Goal: Check status: Check status

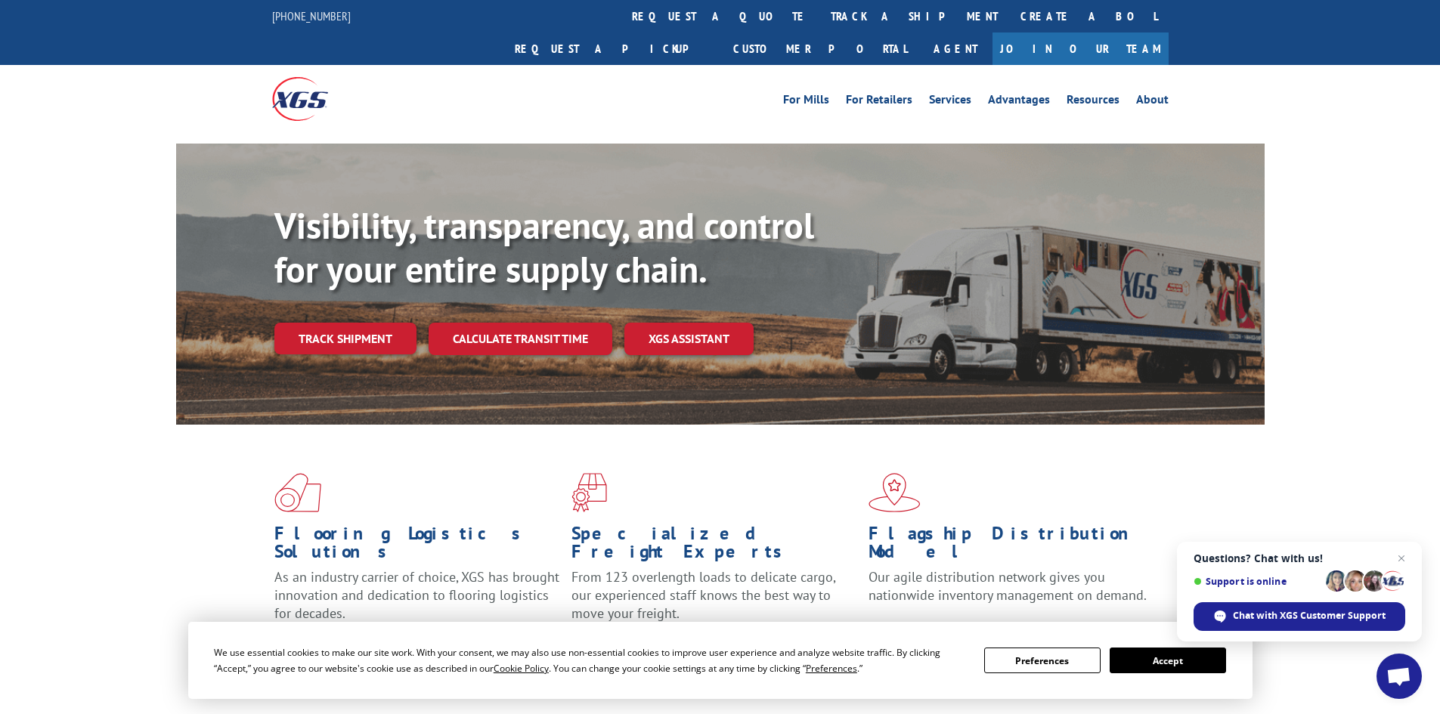
click at [1174, 658] on button "Accept" at bounding box center [1168, 661] width 116 height 26
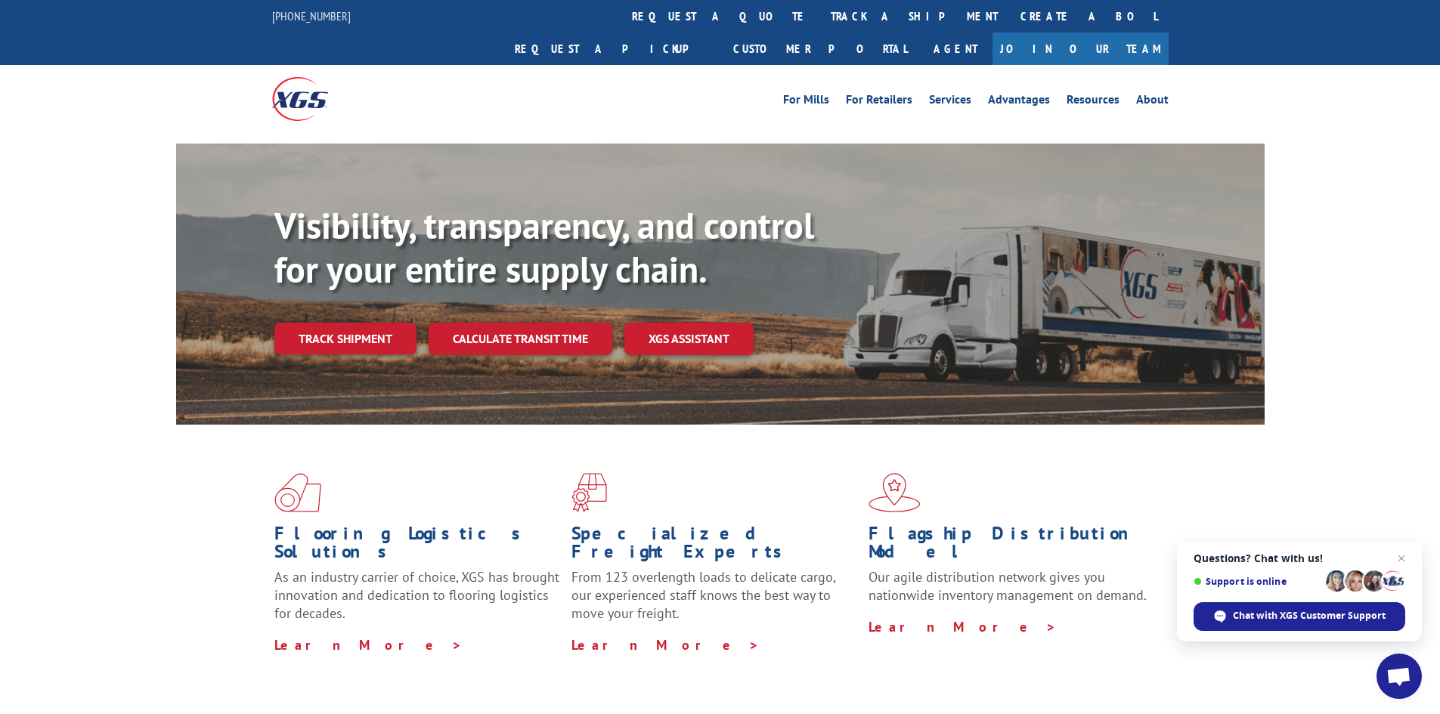
click at [1387, 133] on div at bounding box center [720, 138] width 1440 height 11
click at [820, 20] on link "track a shipment" at bounding box center [915, 16] width 190 height 33
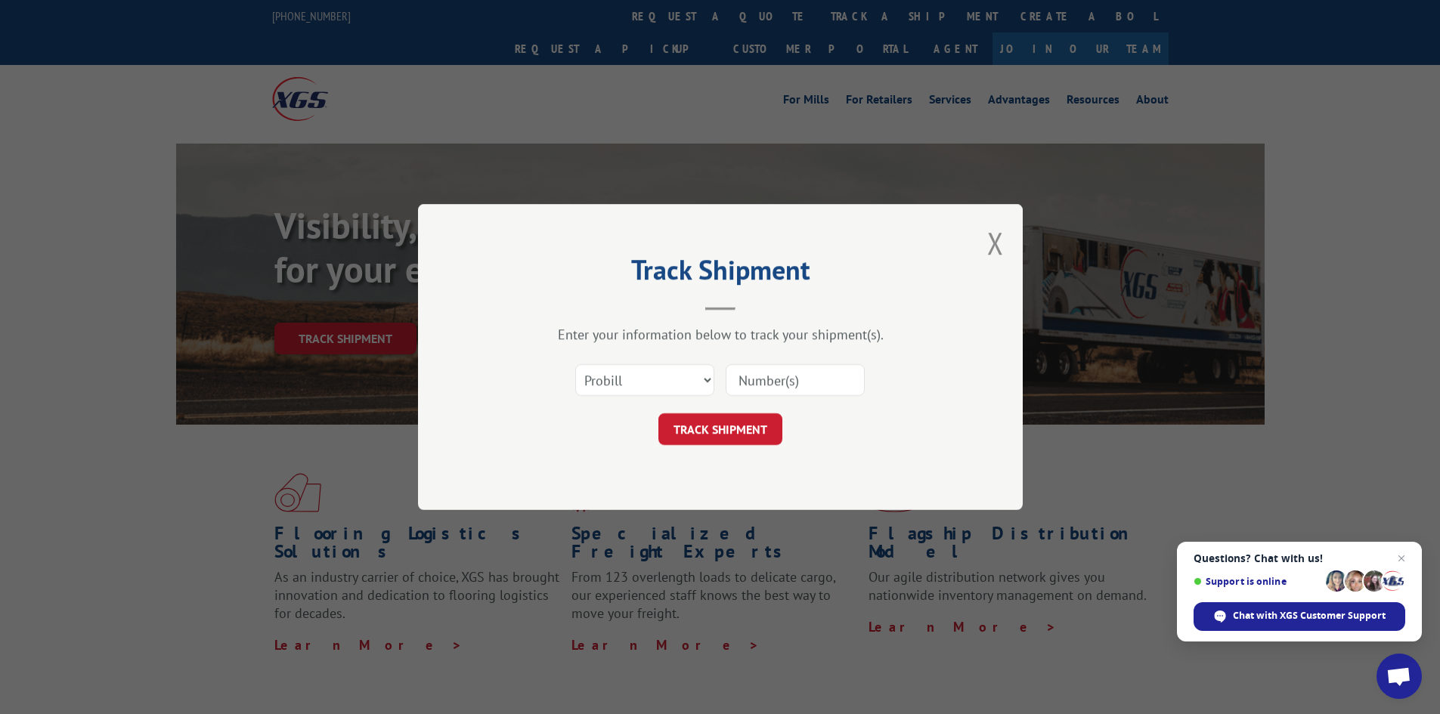
click at [767, 383] on input at bounding box center [795, 380] width 139 height 32
paste input "17341201"
type input "17341201"
click at [717, 422] on button "TRACK SHIPMENT" at bounding box center [721, 430] width 124 height 32
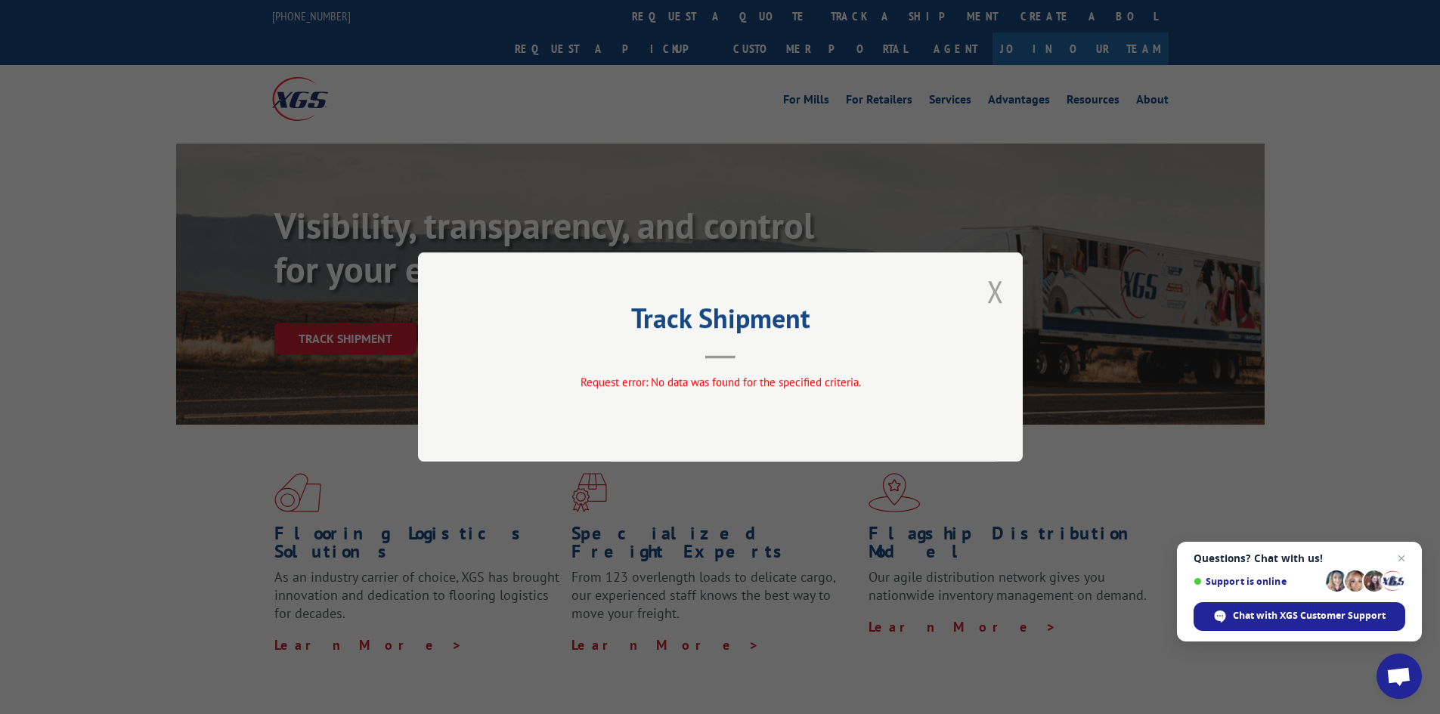
click at [998, 294] on button "Close modal" at bounding box center [995, 291] width 17 height 40
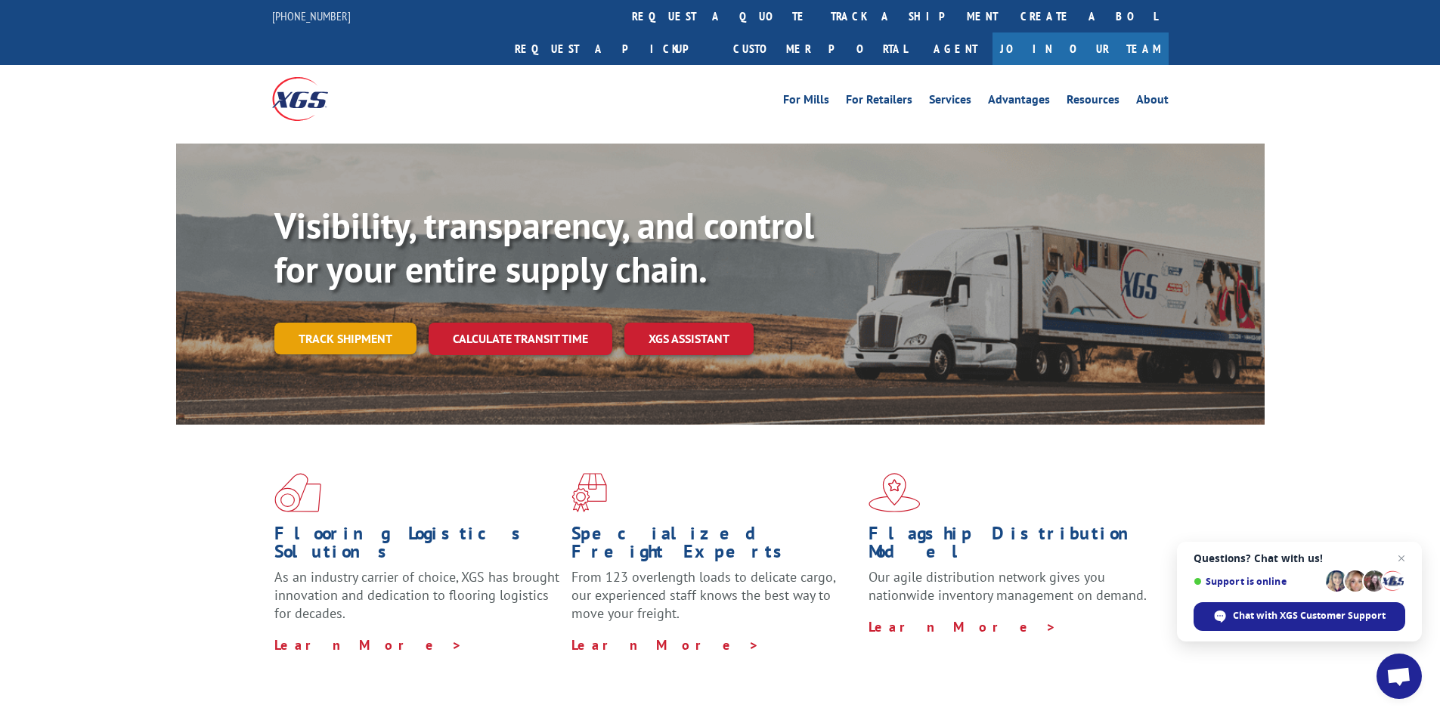
click at [389, 323] on link "Track shipment" at bounding box center [345, 339] width 142 height 32
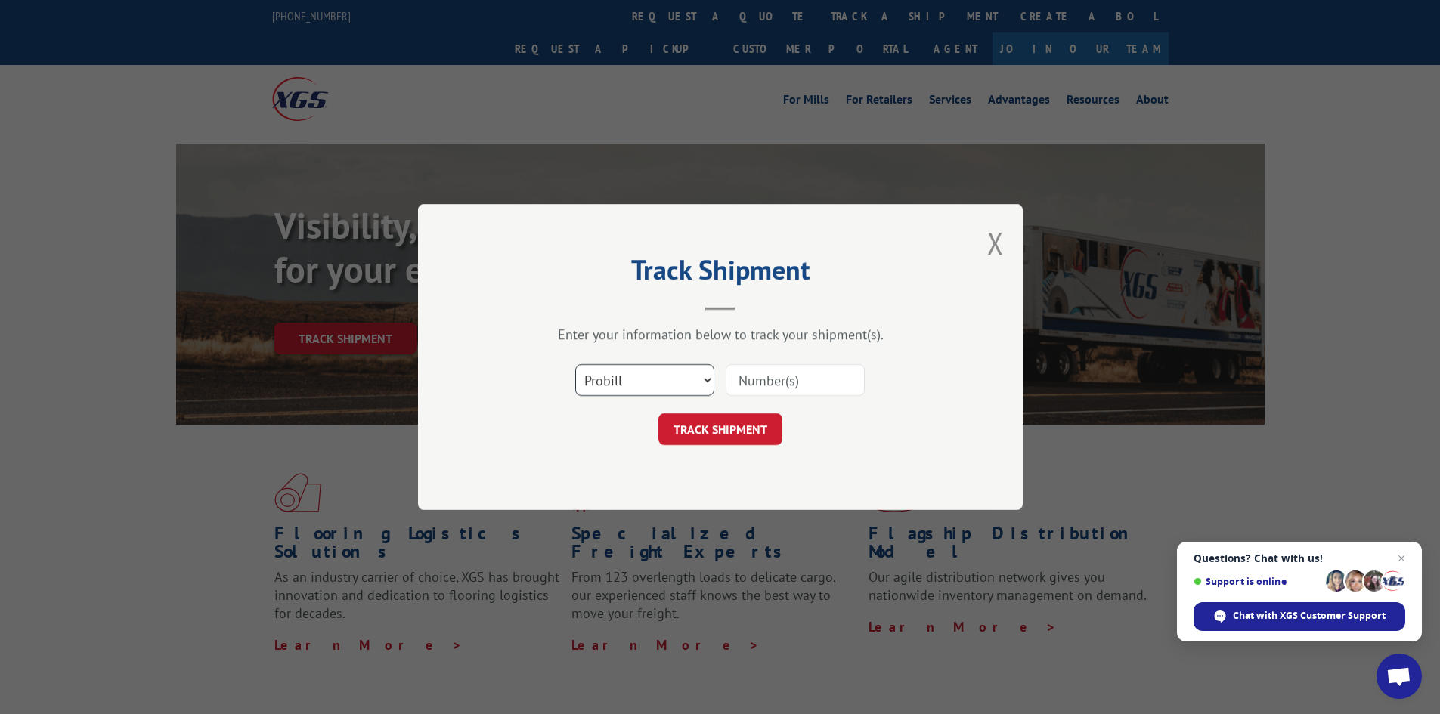
click at [646, 382] on select "Select category... Probill BOL PO" at bounding box center [644, 380] width 139 height 32
click at [748, 384] on input at bounding box center [795, 380] width 139 height 32
click at [658, 386] on select "Select category... Probill BOL PO" at bounding box center [644, 380] width 139 height 32
select select "bol"
click at [575, 364] on select "Select category... Probill BOL PO" at bounding box center [644, 380] width 139 height 32
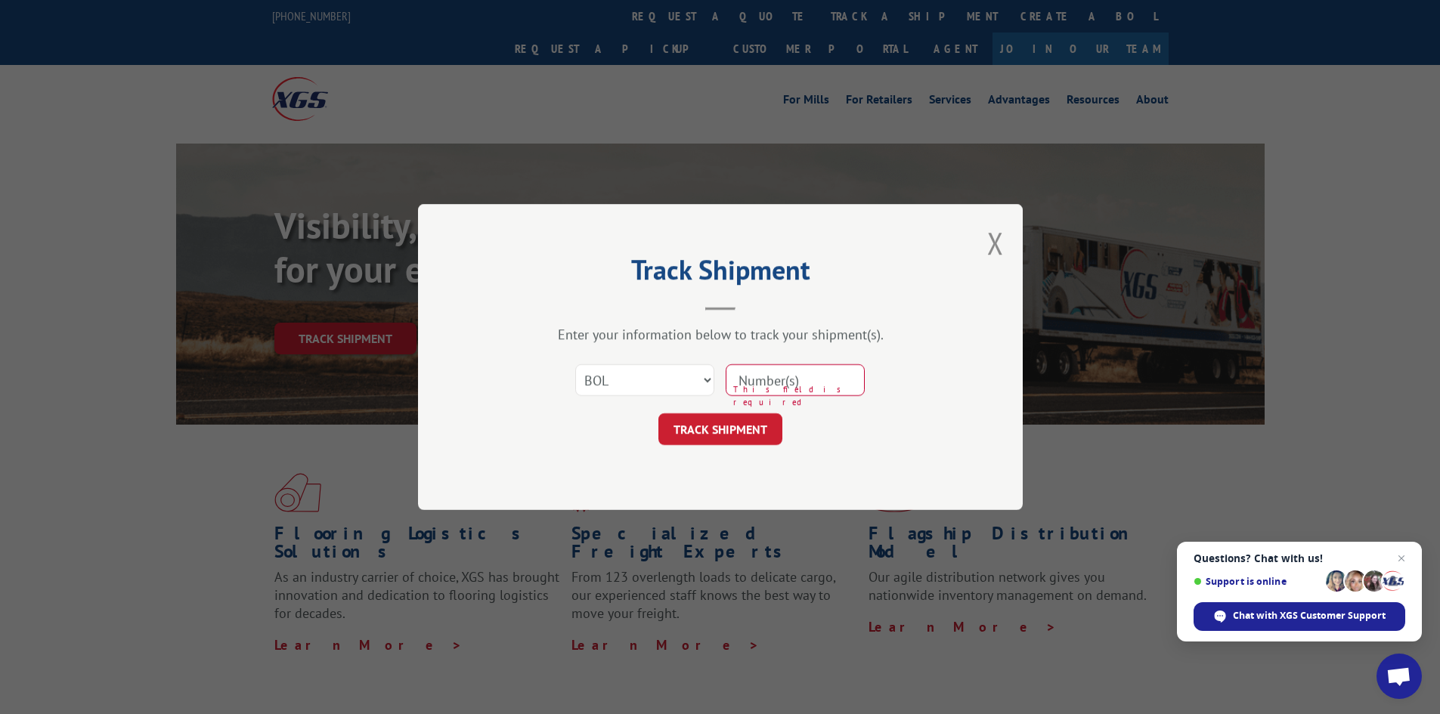
click at [765, 378] on input at bounding box center [795, 380] width 139 height 32
paste input "17341201"
type input "17341201"
click at [745, 426] on button "TRACK SHIPMENT" at bounding box center [721, 430] width 124 height 32
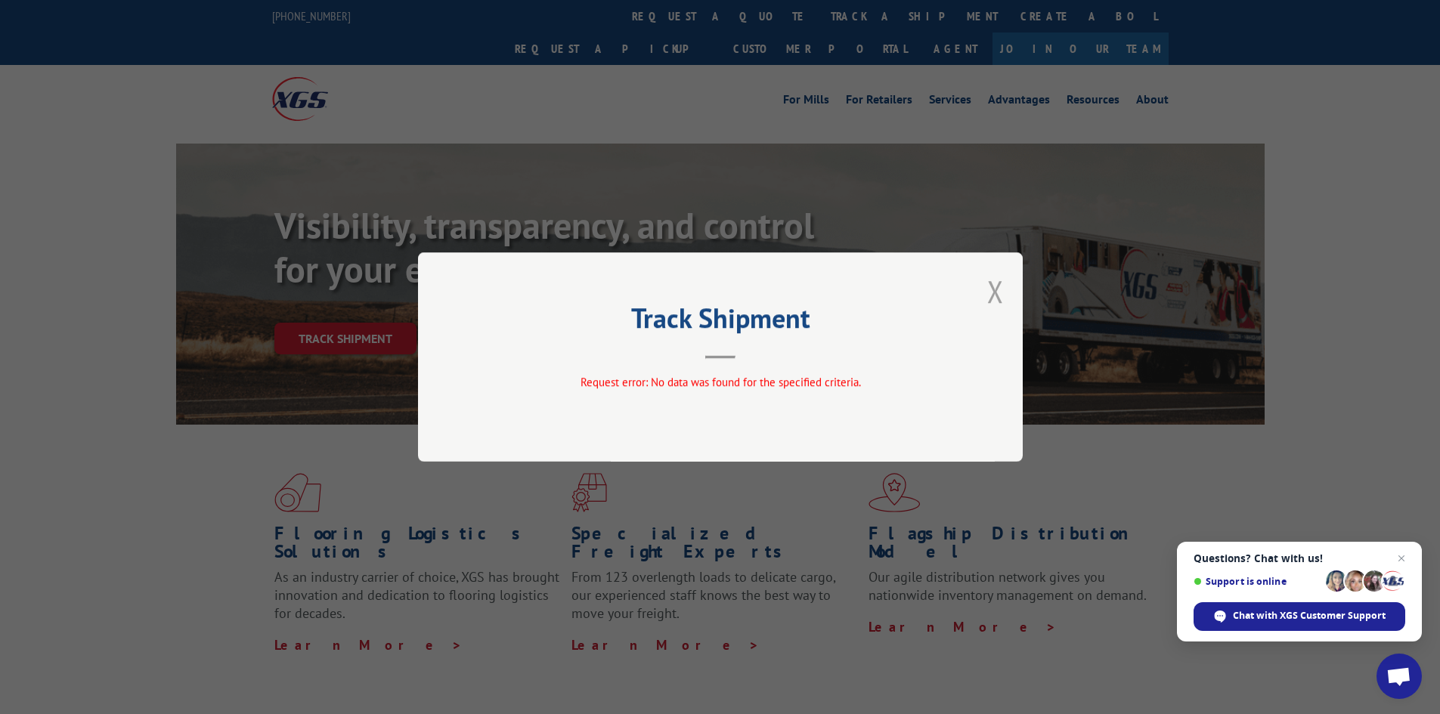
click at [992, 289] on button "Close modal" at bounding box center [995, 291] width 17 height 40
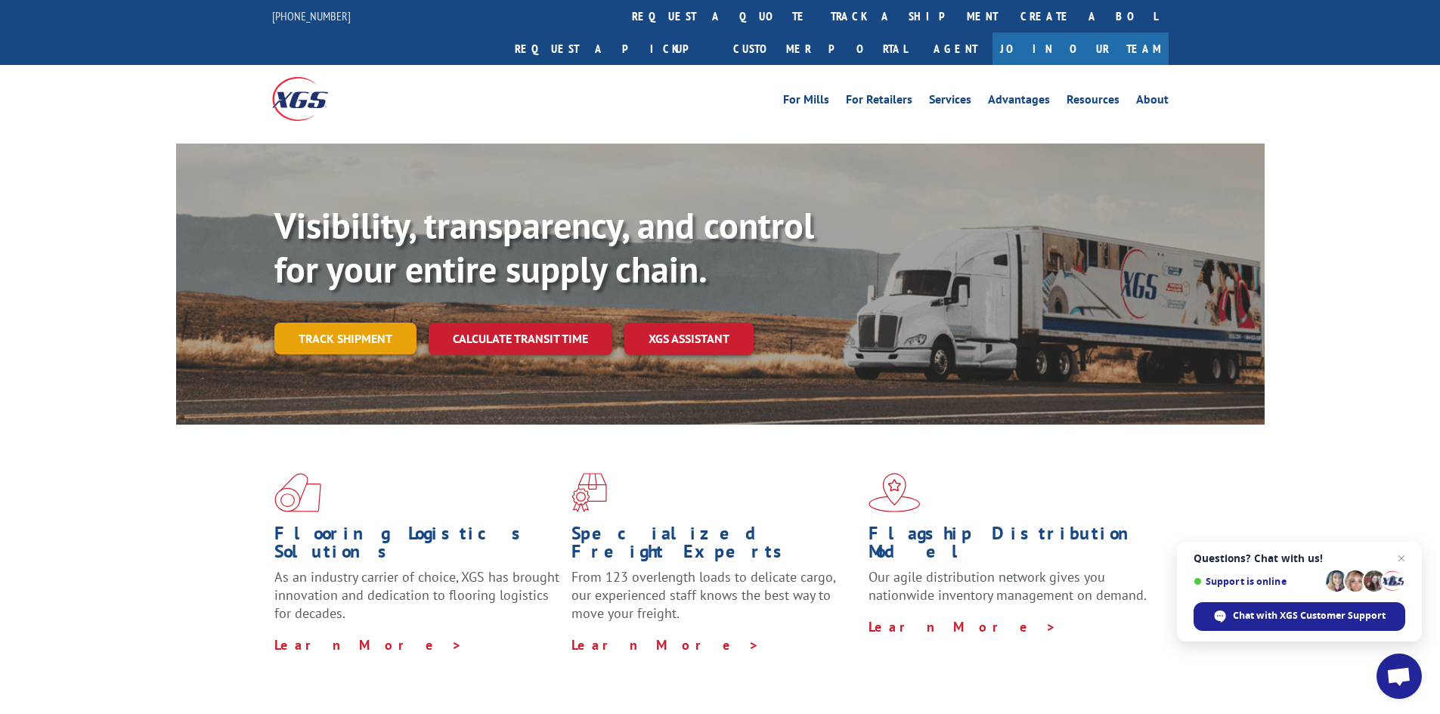
click at [325, 323] on link "Track shipment" at bounding box center [345, 339] width 142 height 32
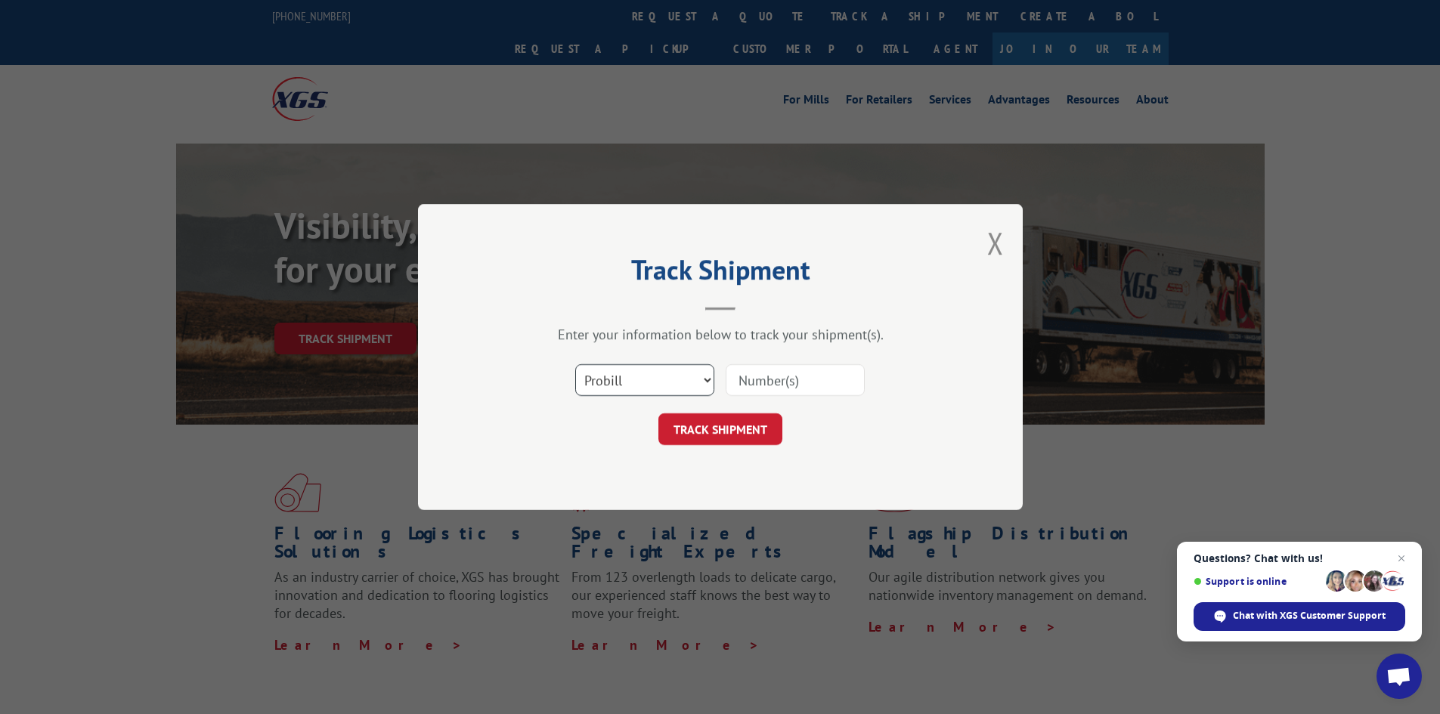
click at [669, 383] on select "Select category... Probill BOL PO" at bounding box center [644, 380] width 139 height 32
select select "bol"
click at [575, 364] on select "Select category... Probill BOL PO" at bounding box center [644, 380] width 139 height 32
click at [756, 386] on input at bounding box center [795, 380] width 139 height 32
paste input "FLL800215539"
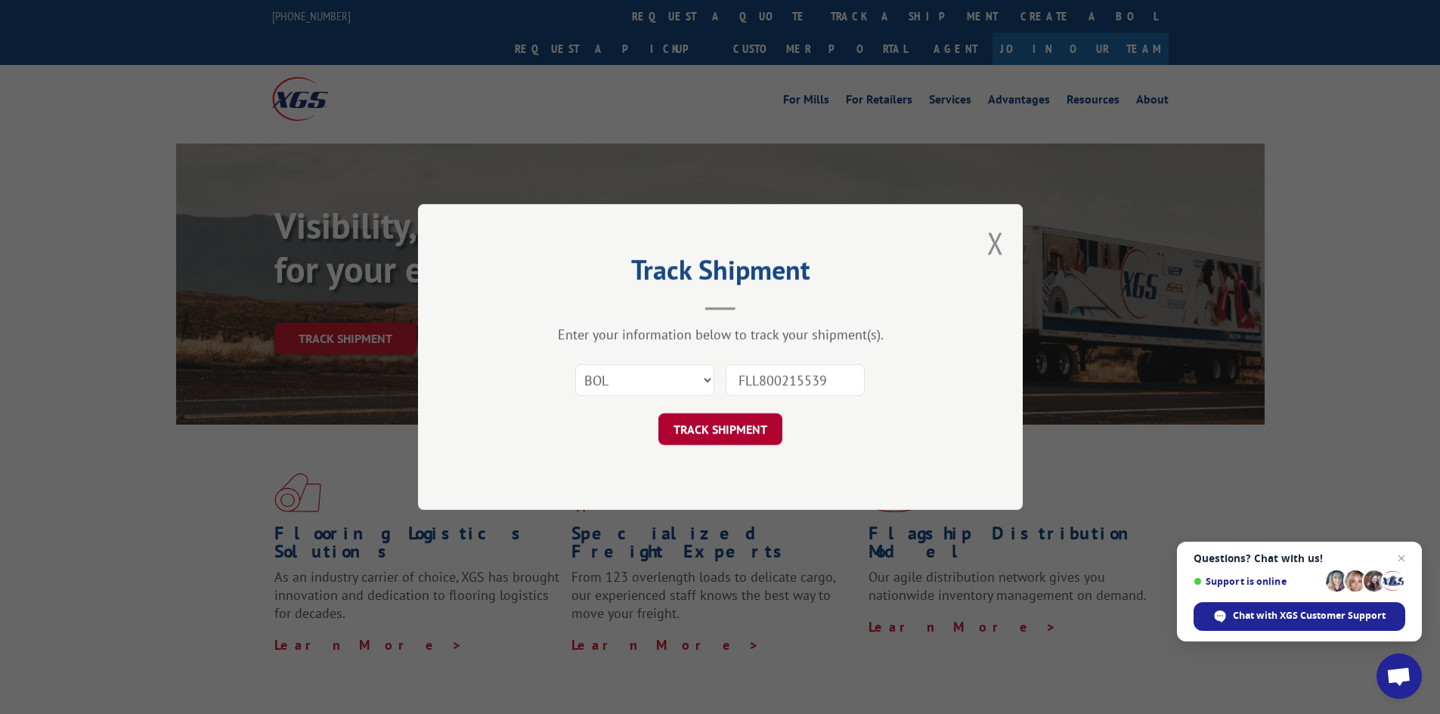
type input "FLL800215539"
click at [755, 423] on button "TRACK SHIPMENT" at bounding box center [721, 430] width 124 height 32
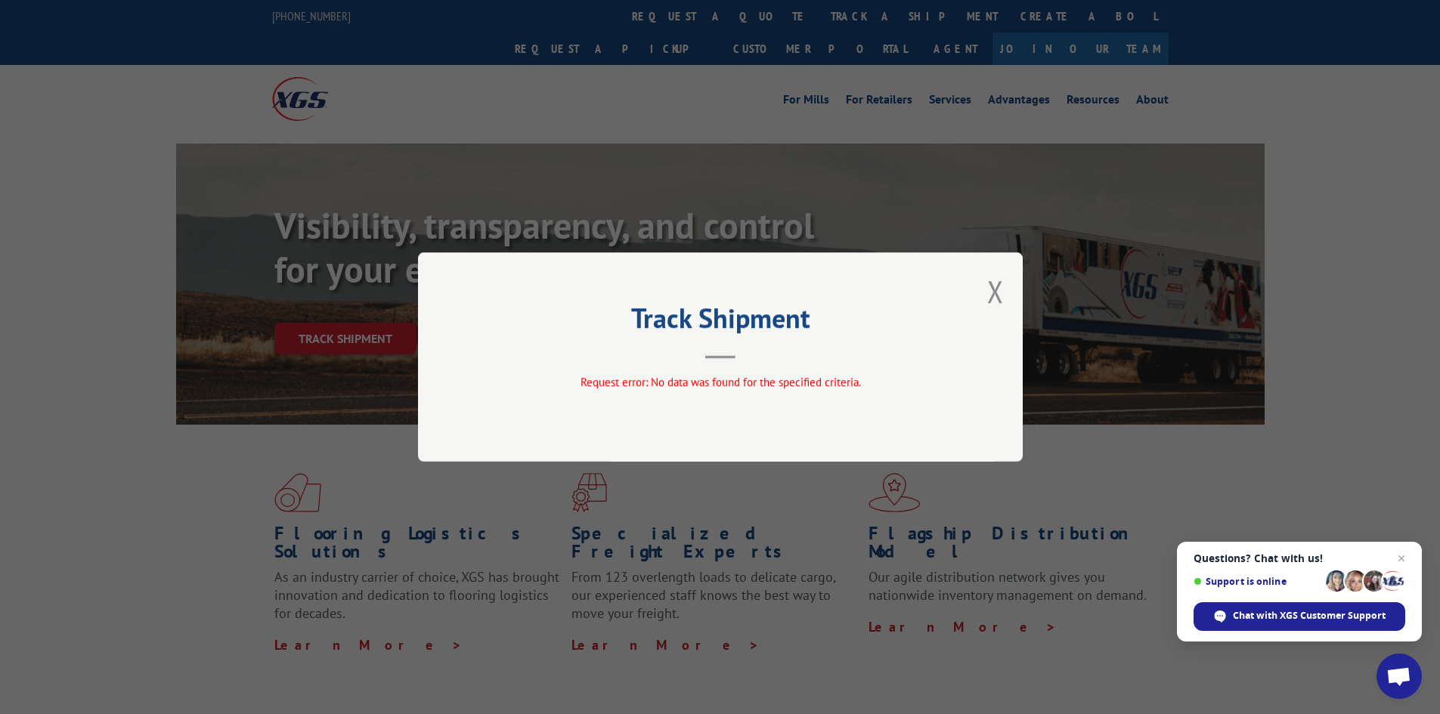
click at [982, 299] on div "Track Shipment Request error: No data was found for the specified criteria." at bounding box center [720, 357] width 605 height 209
click at [990, 294] on button "Close modal" at bounding box center [995, 291] width 17 height 40
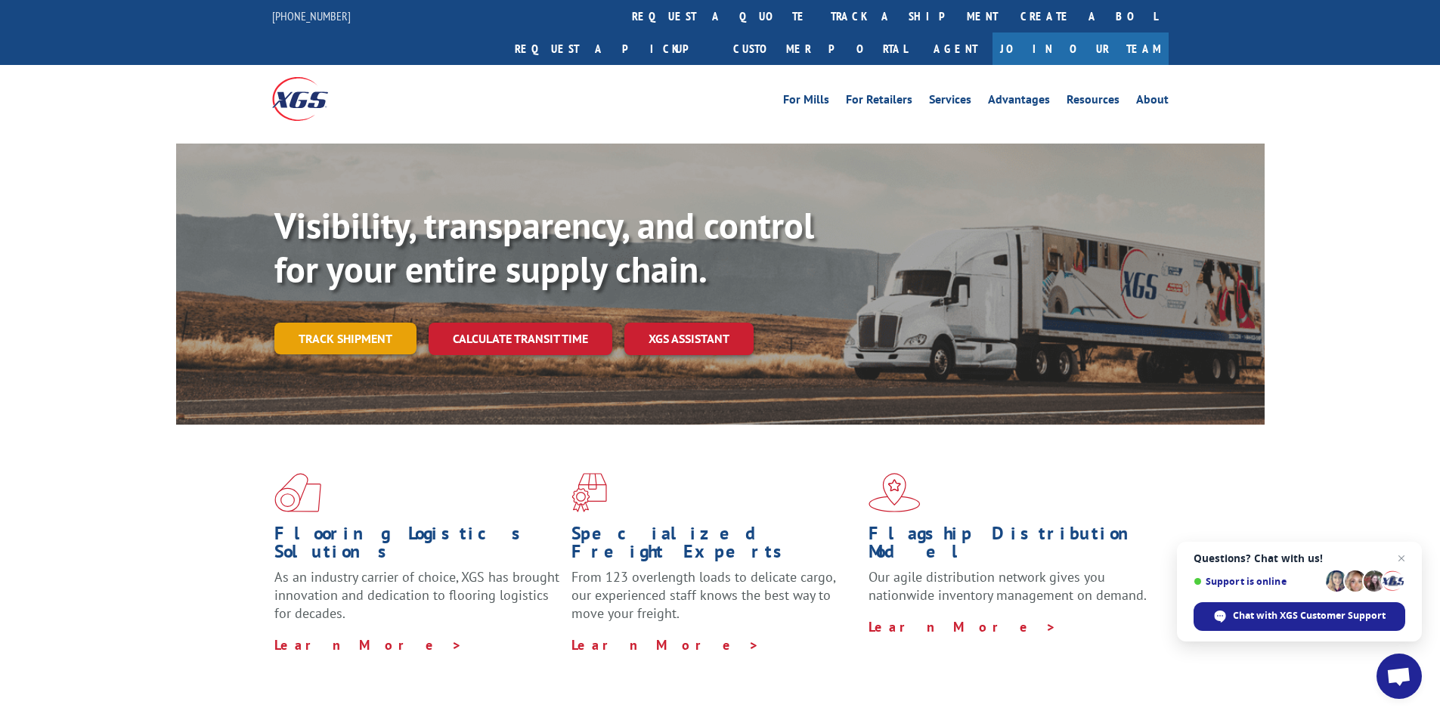
click at [326, 323] on link "Track shipment" at bounding box center [345, 339] width 142 height 32
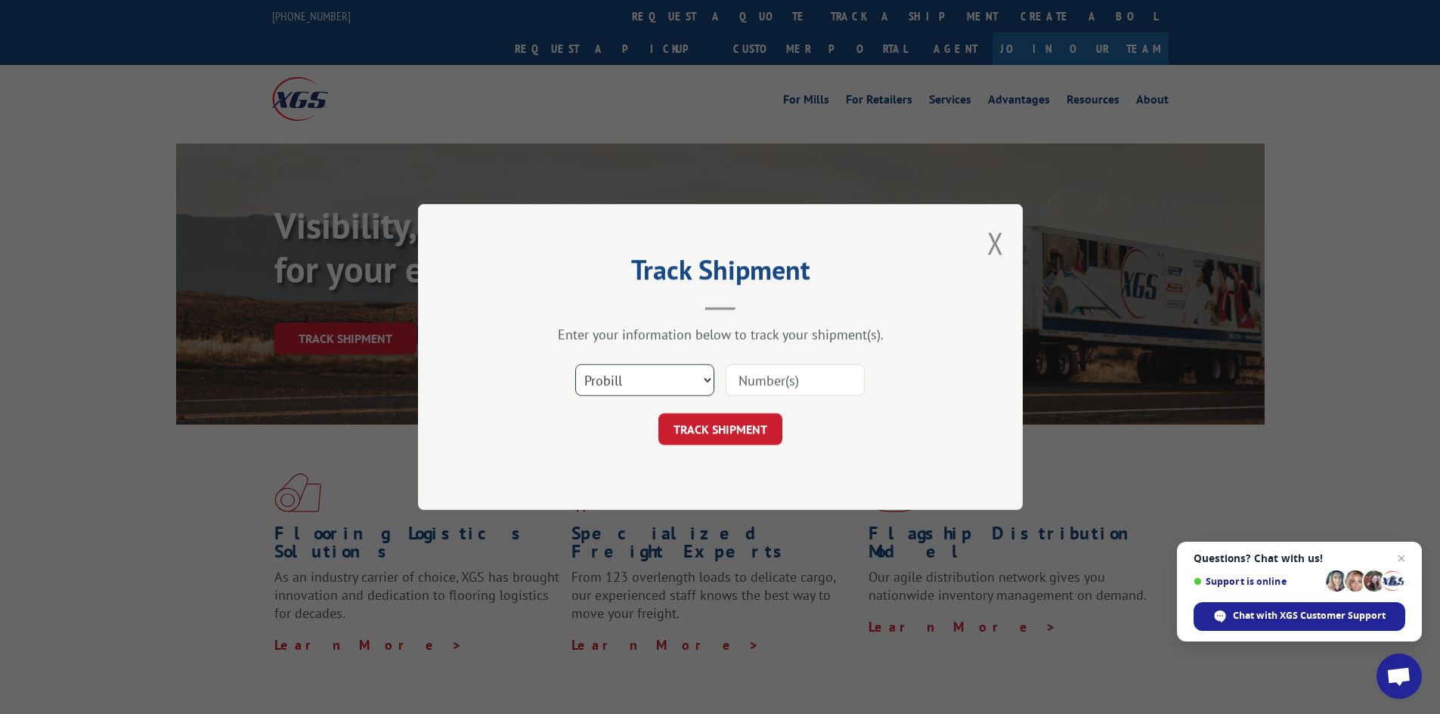
click at [652, 381] on select "Select category... Probill BOL PO" at bounding box center [644, 380] width 139 height 32
select select "po"
click at [575, 364] on select "Select category... Probill BOL PO" at bounding box center [644, 380] width 139 height 32
click at [739, 375] on input at bounding box center [795, 380] width 139 height 32
paste input "ELCKHAN25080022"
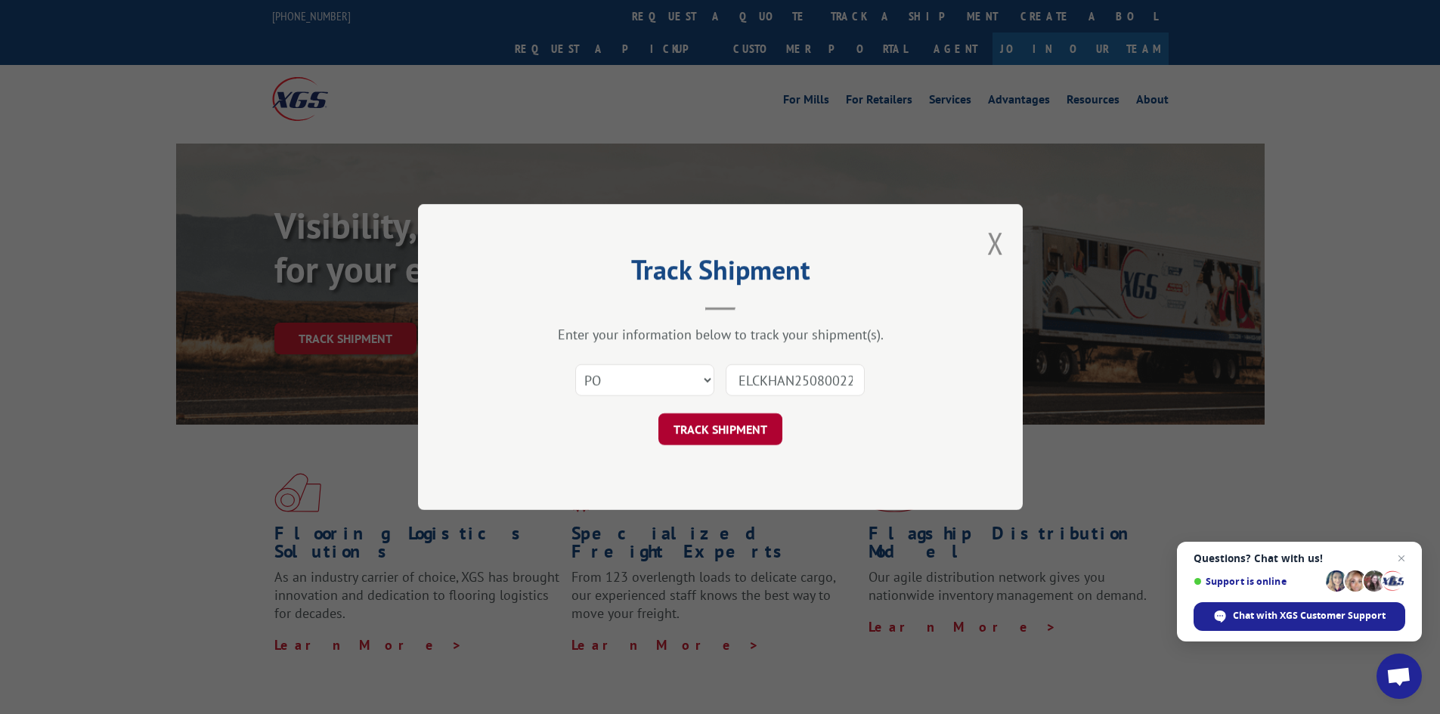
scroll to position [0, 1]
type input "ELCKHAN25080022"
click at [739, 429] on button "TRACK SHIPMENT" at bounding box center [721, 430] width 124 height 32
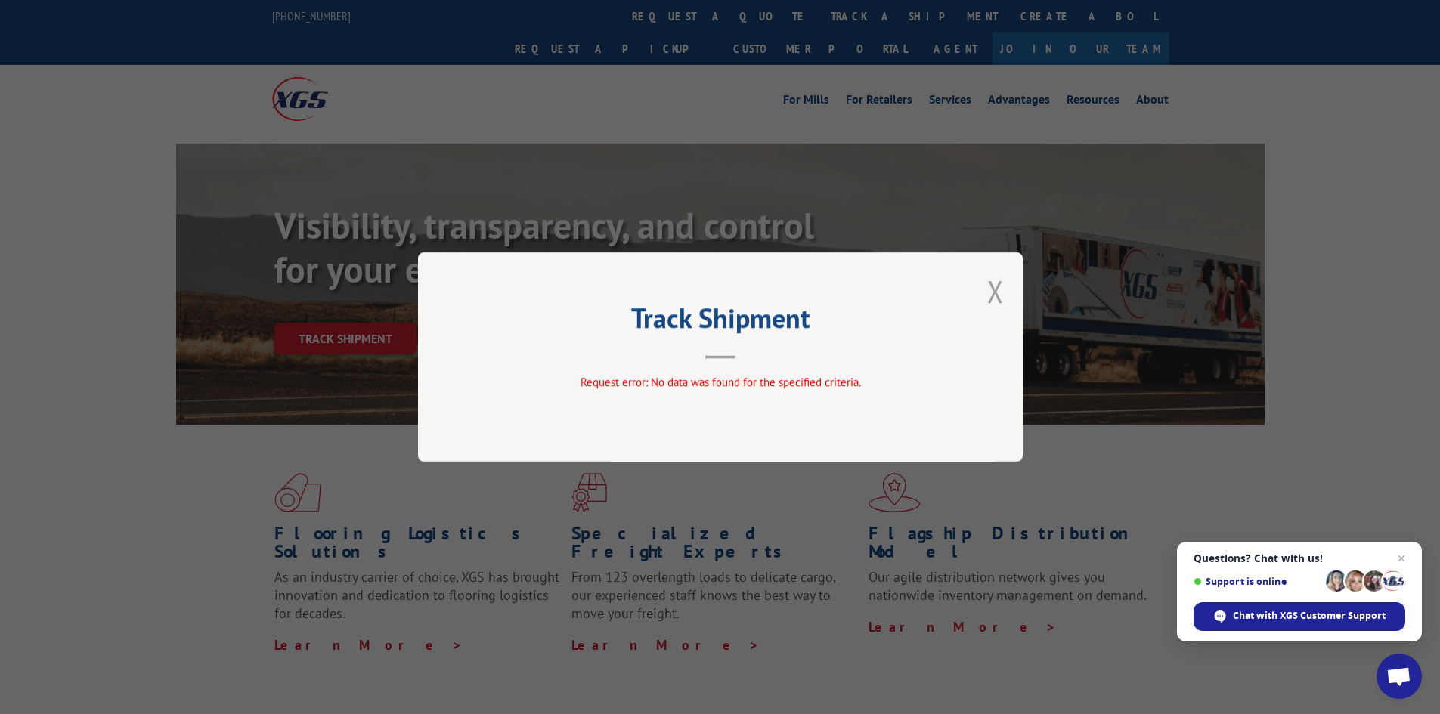
click at [998, 291] on button "Close modal" at bounding box center [995, 291] width 17 height 40
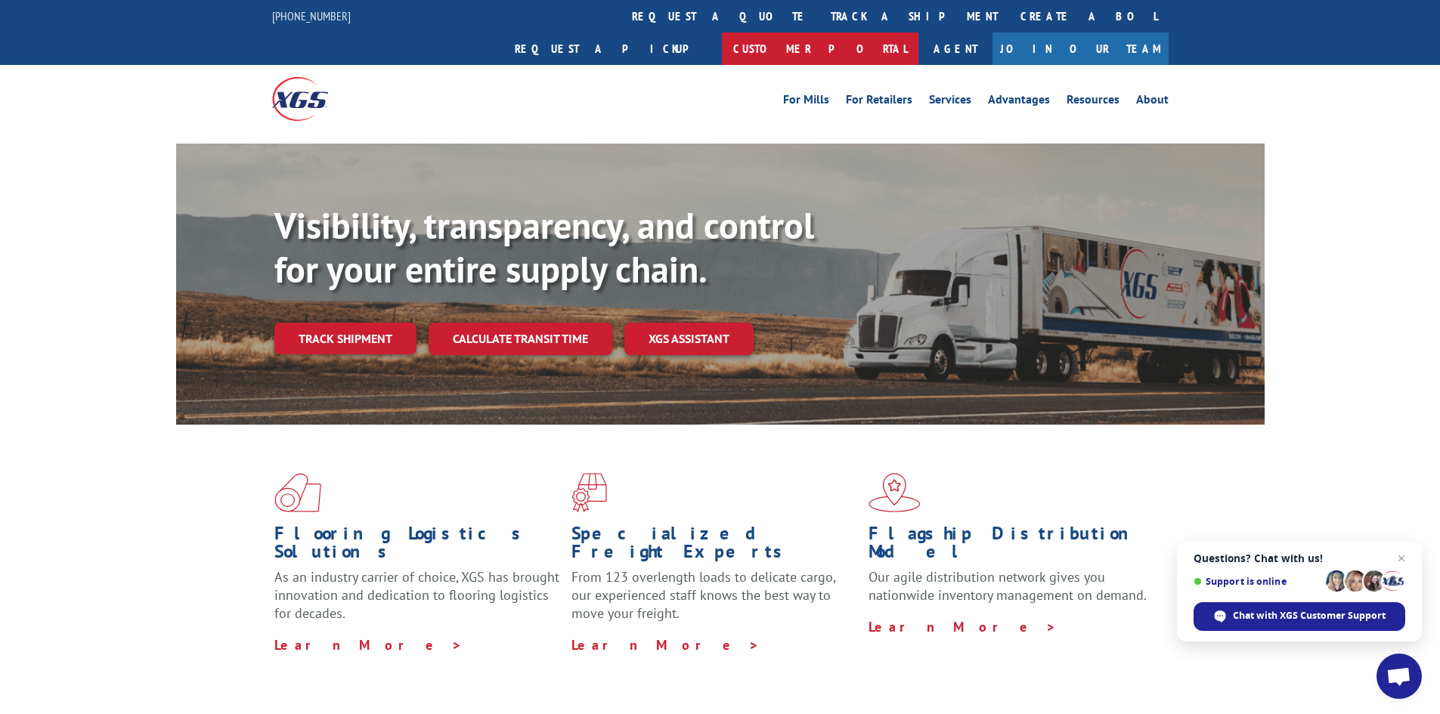
click at [919, 33] on link "Customer Portal" at bounding box center [820, 49] width 197 height 33
